Goal: Task Accomplishment & Management: Manage account settings

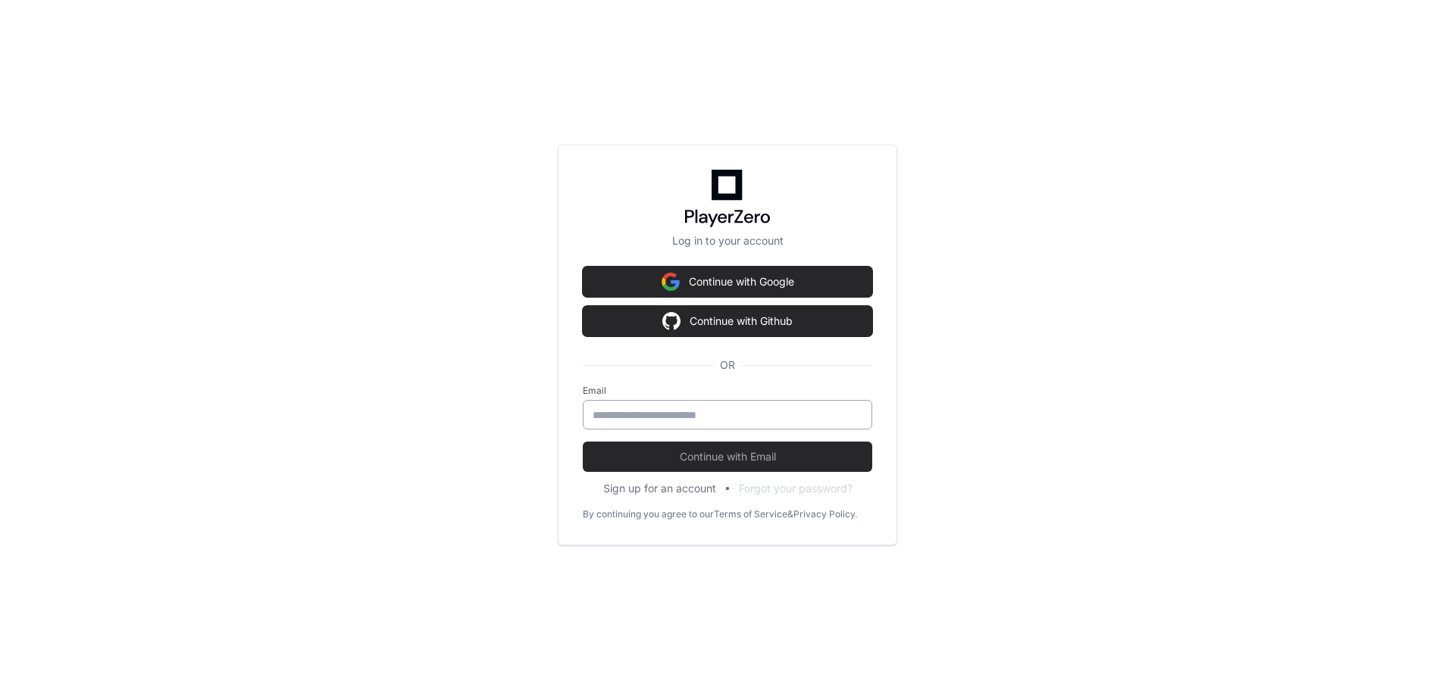
click at [711, 422] on input "email" at bounding box center [728, 415] width 270 height 15
type input "**********"
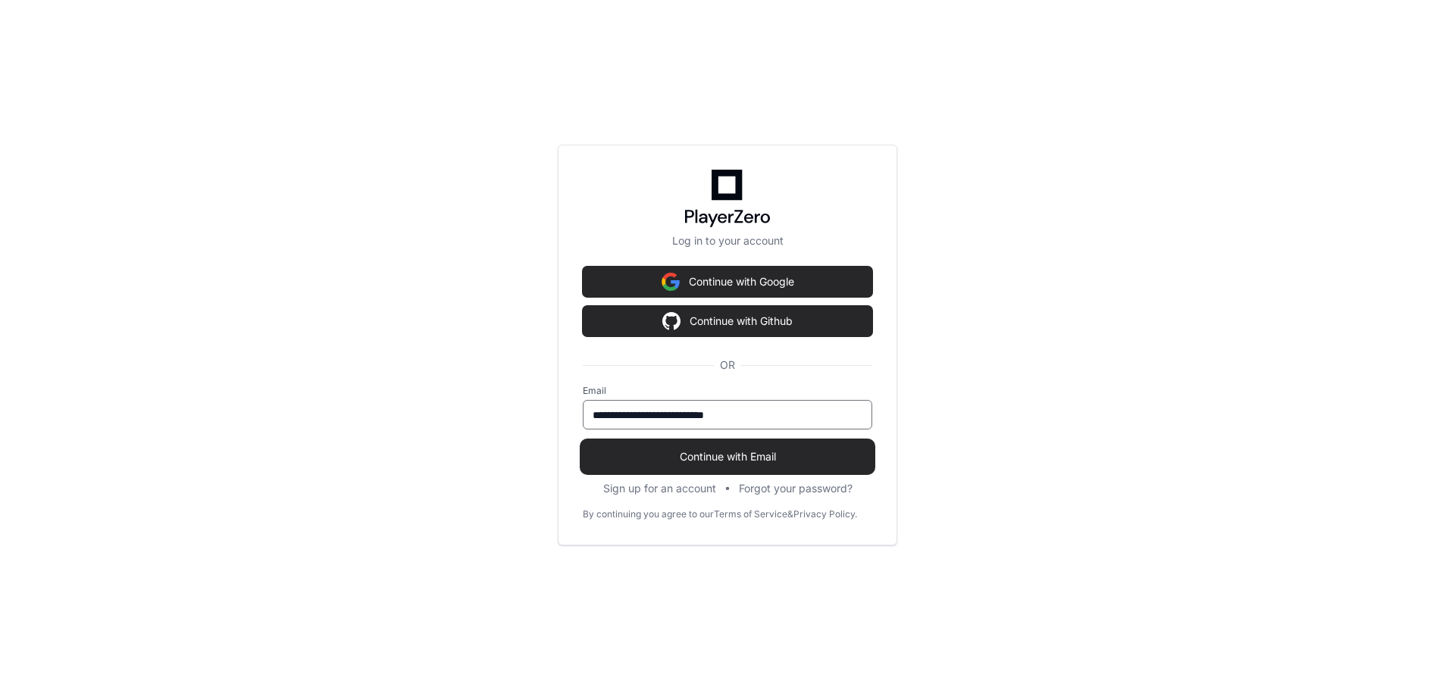
click at [739, 459] on span "Continue with Email" at bounding box center [728, 456] width 290 height 15
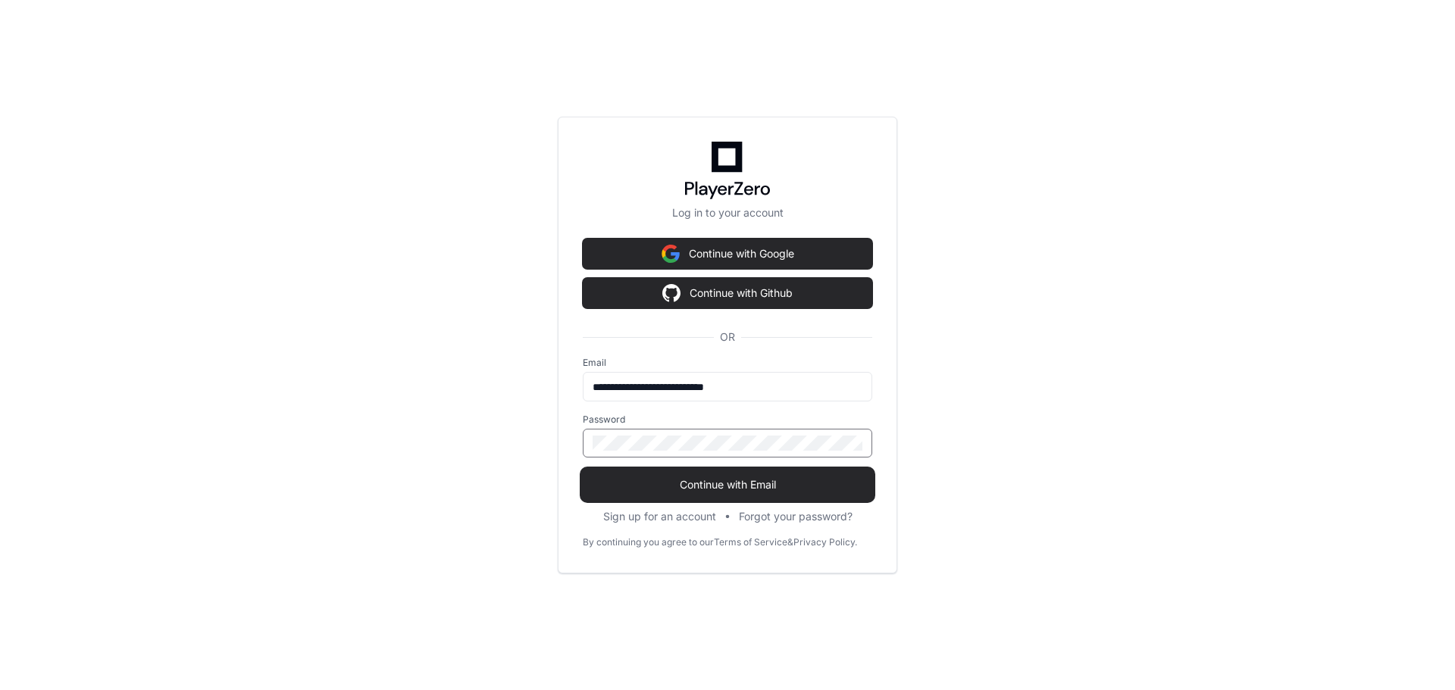
click at [733, 473] on button "Continue with Email" at bounding box center [728, 485] width 290 height 30
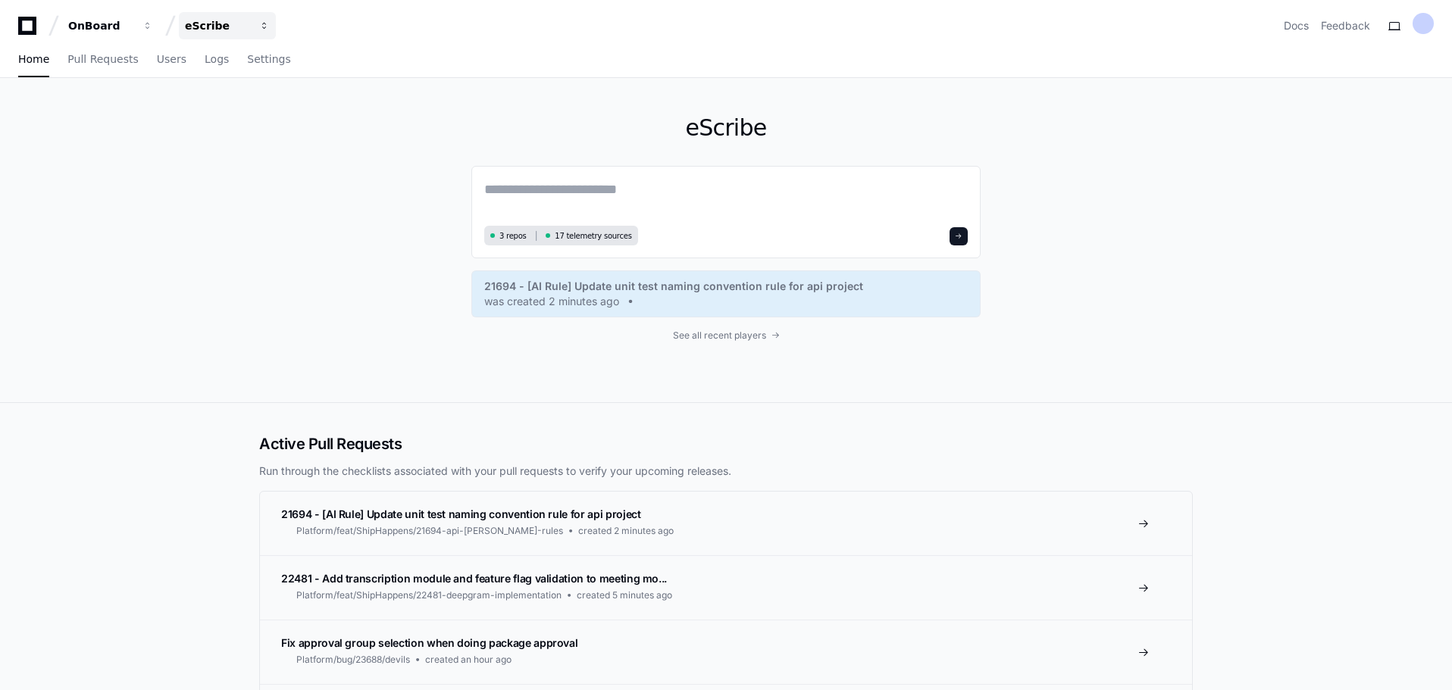
click at [255, 27] on button "eScribe" at bounding box center [227, 25] width 97 height 27
click at [277, 78] on link "Join or create a project" at bounding box center [285, 80] width 194 height 20
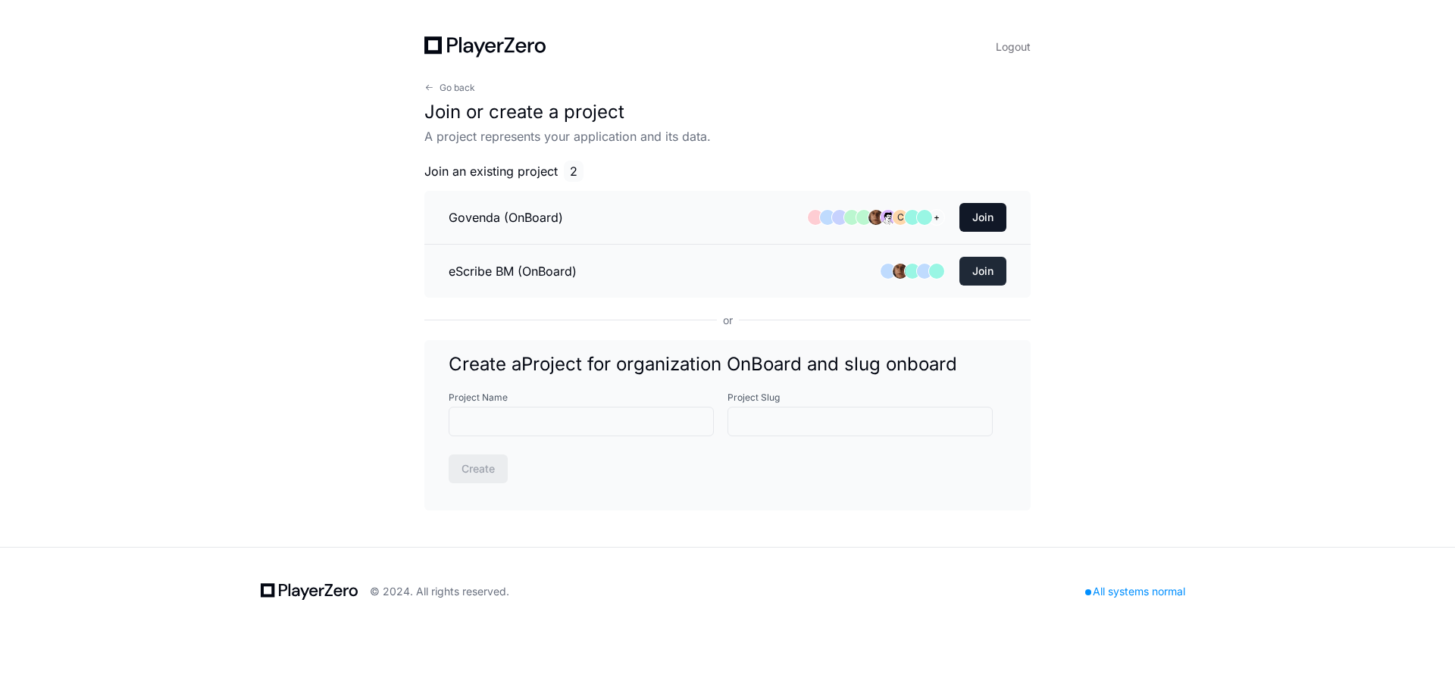
click at [978, 277] on button "Join" at bounding box center [983, 271] width 47 height 29
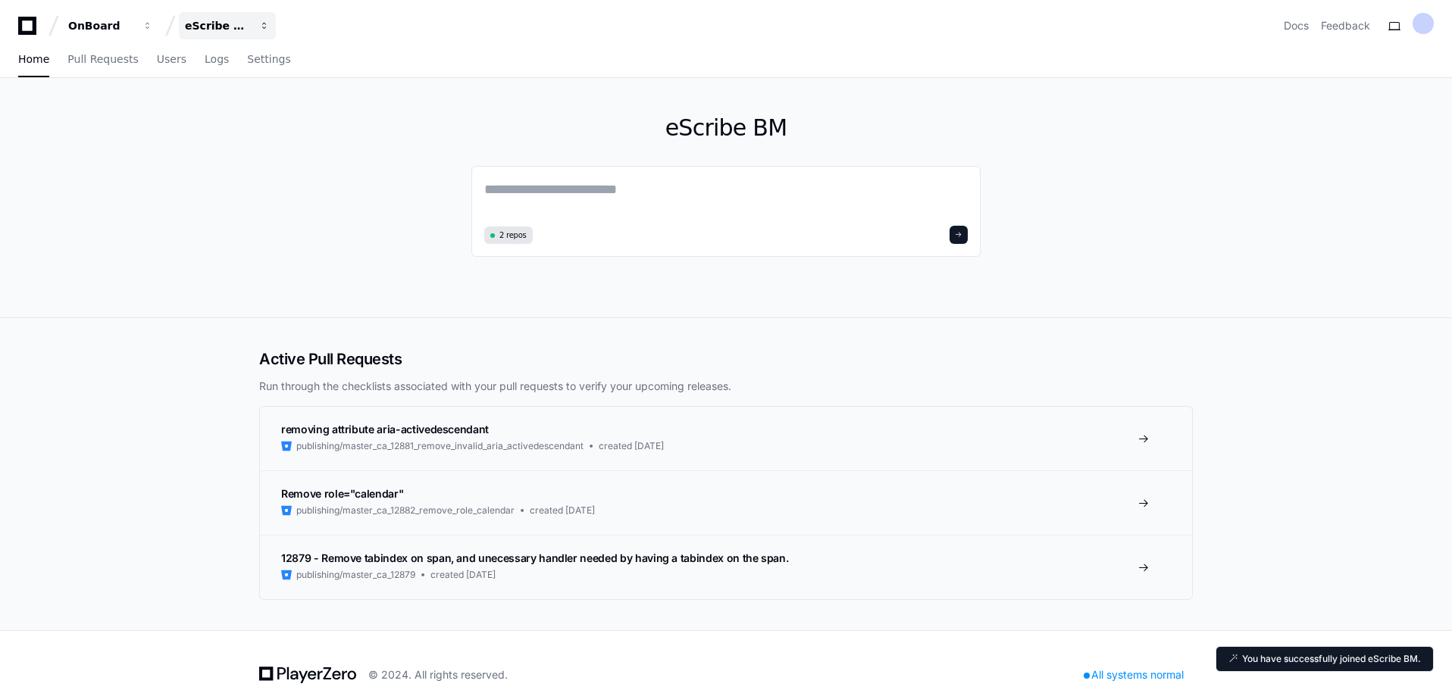
click at [258, 19] on button "eScribe BM" at bounding box center [227, 25] width 97 height 27
click at [274, 73] on link "Join or create a project" at bounding box center [285, 80] width 194 height 20
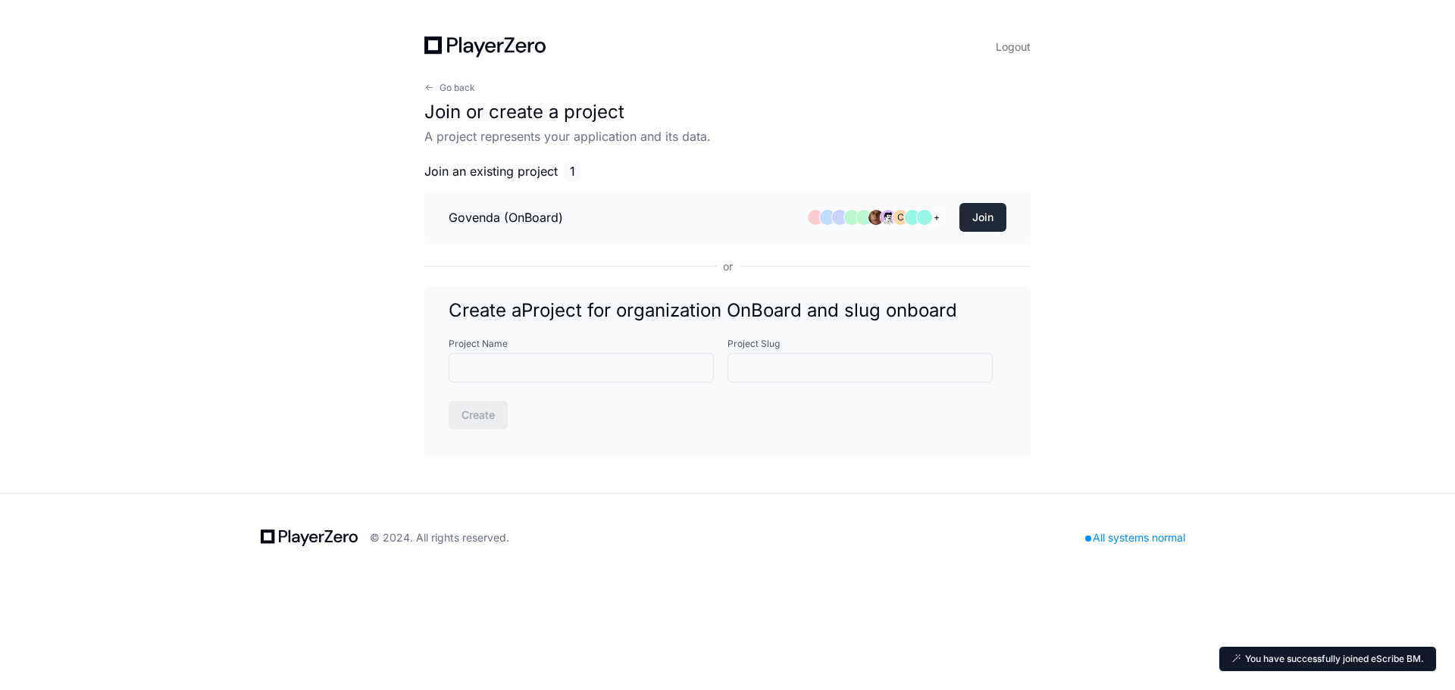
click at [991, 221] on button "Join" at bounding box center [983, 217] width 47 height 29
